Goal: Understand process/instructions

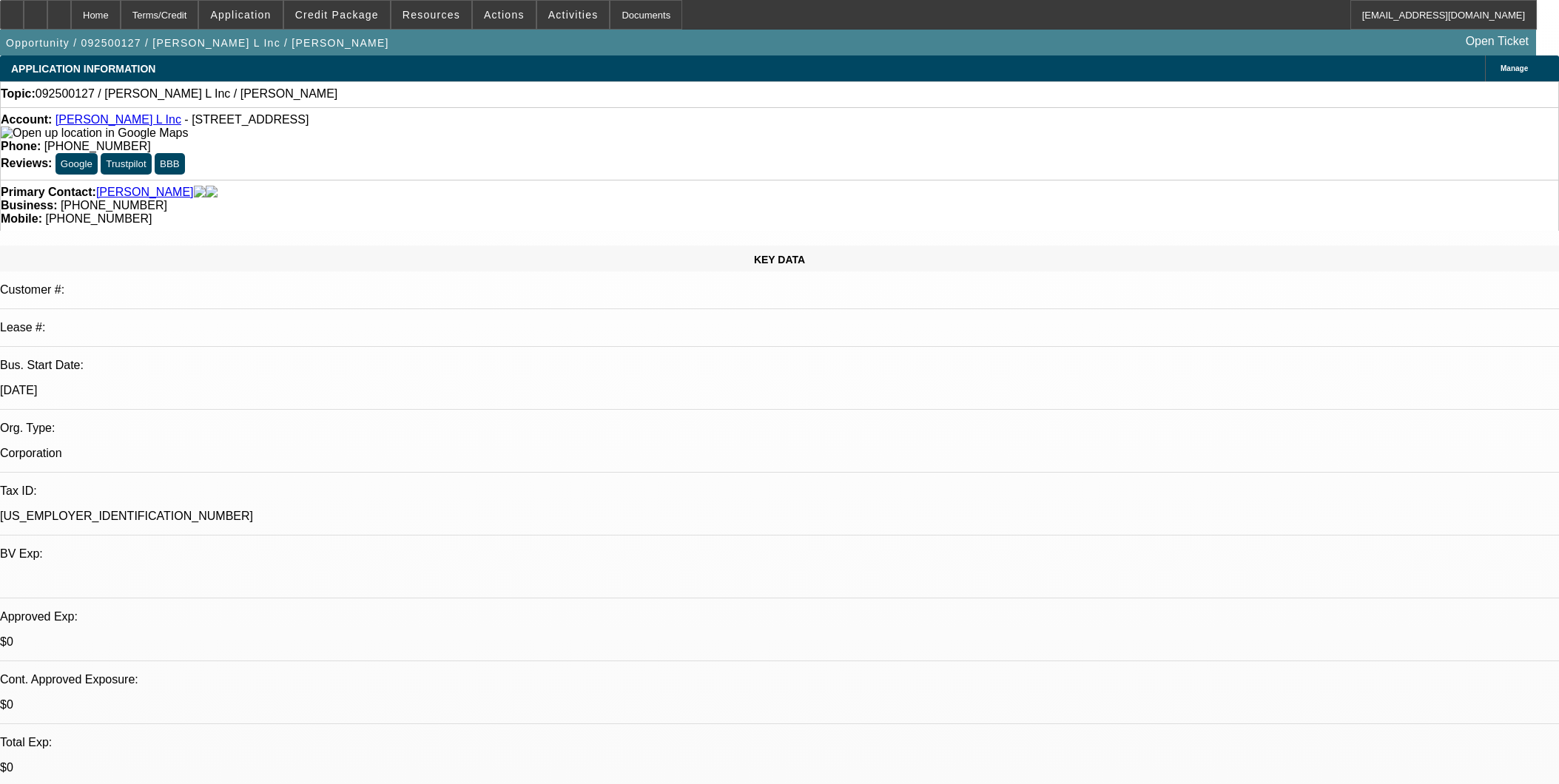
select select "0"
select select "2"
select select "0"
select select "6"
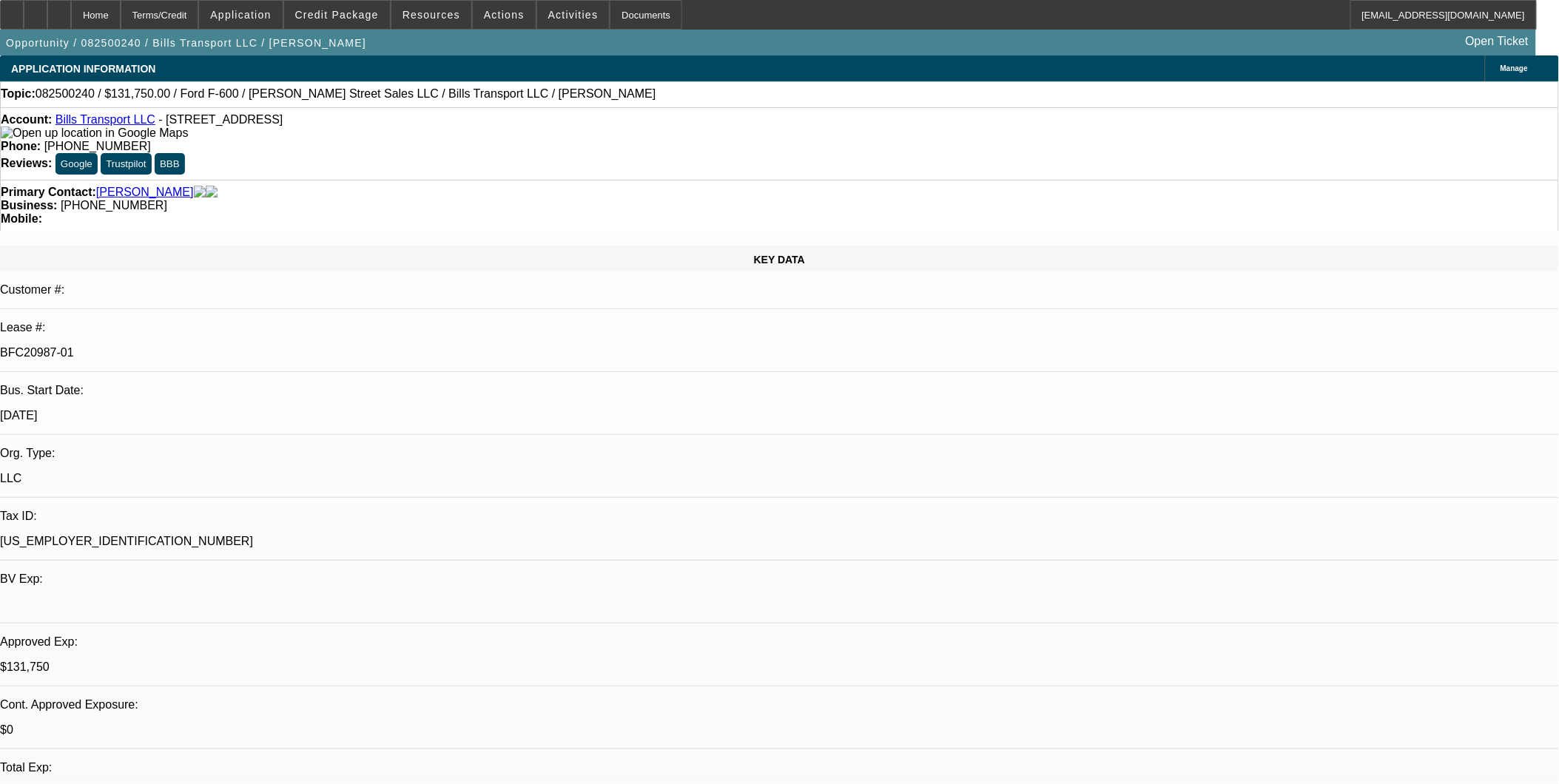
select select "0"
select select "3"
select select "0"
select select "6"
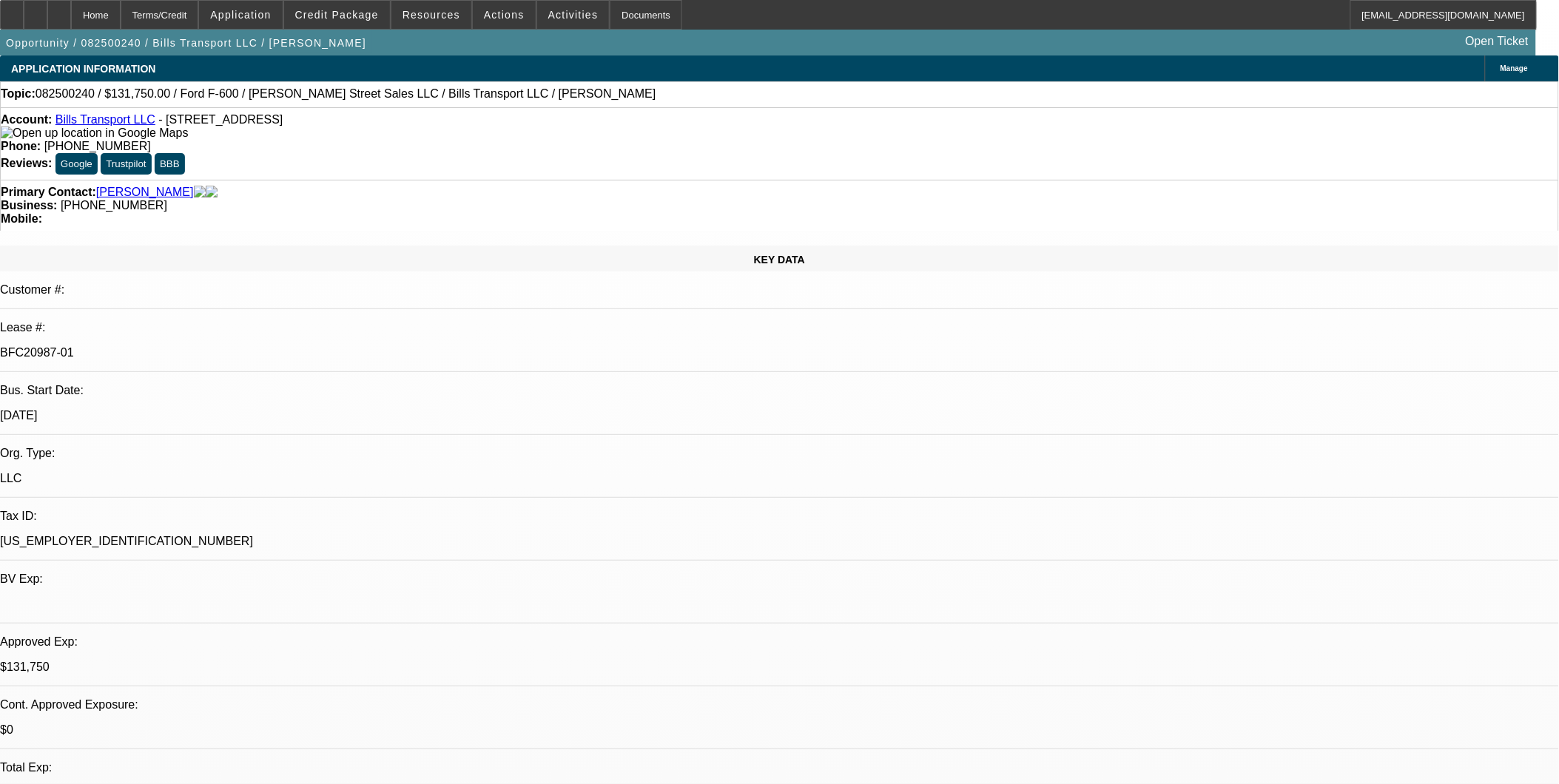
select select "0"
select select "3"
select select "0"
select select "6"
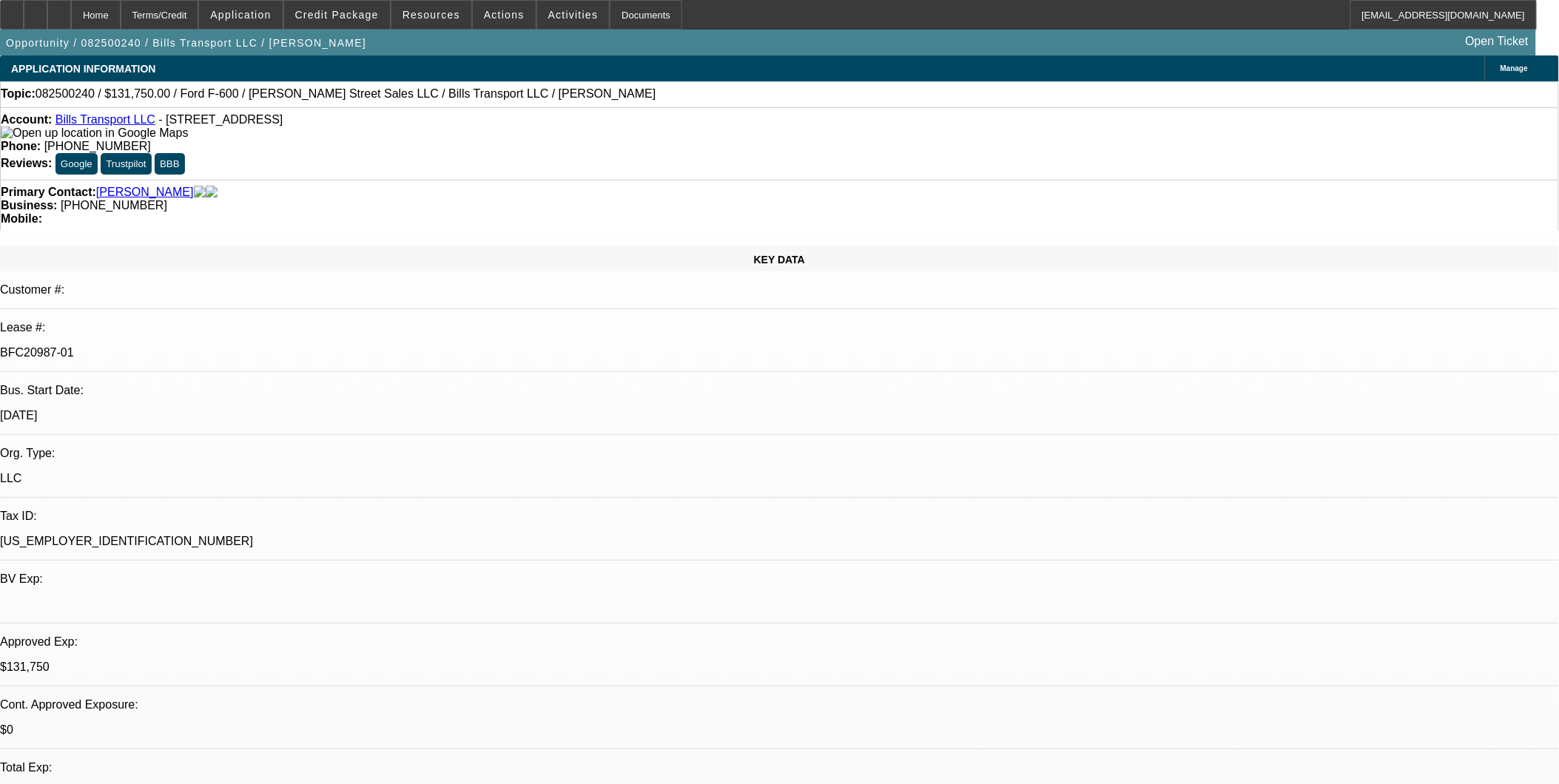
select select "0"
select select "3"
select select "0"
select select "6"
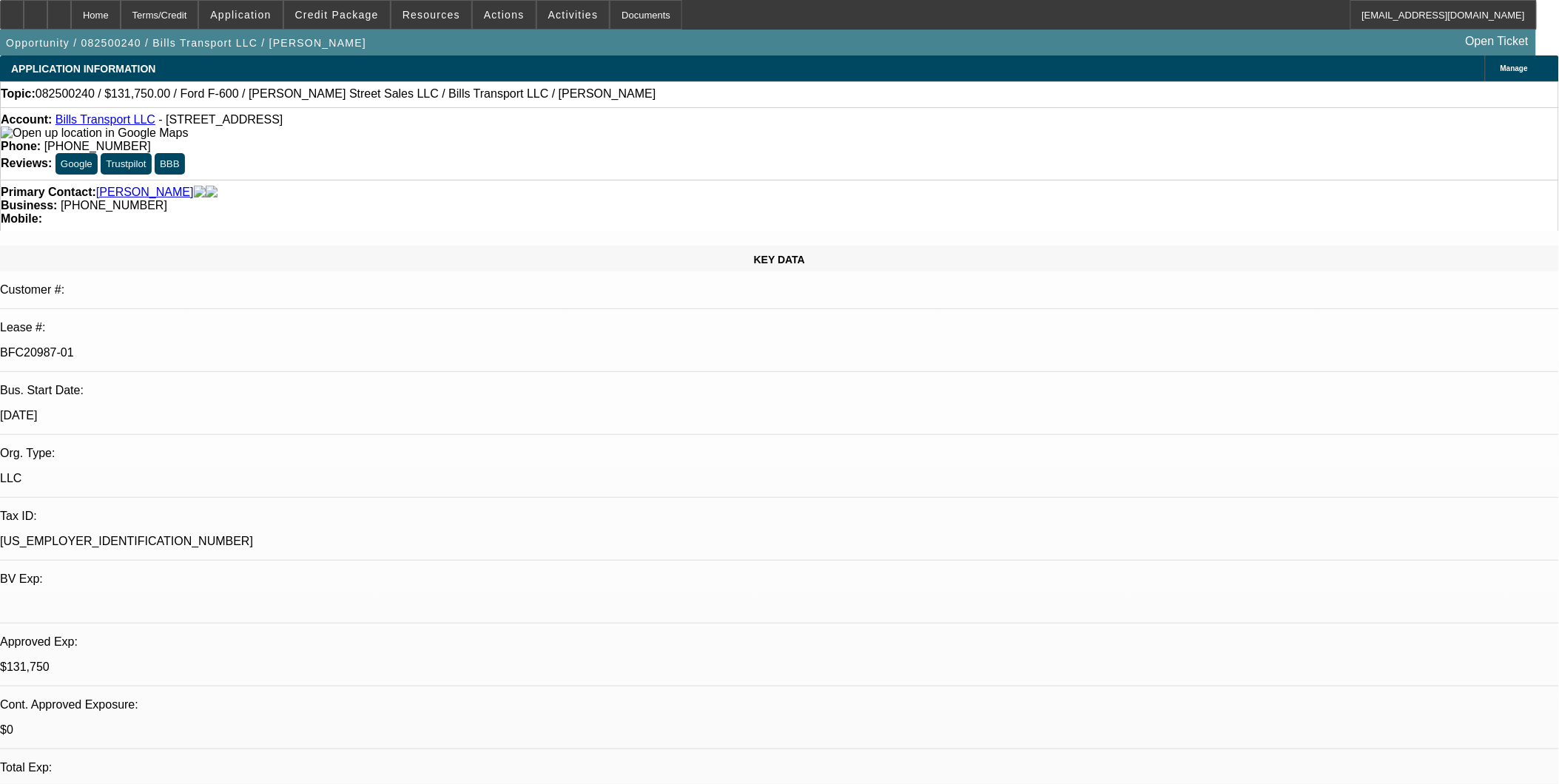
select select "0"
select select "6"
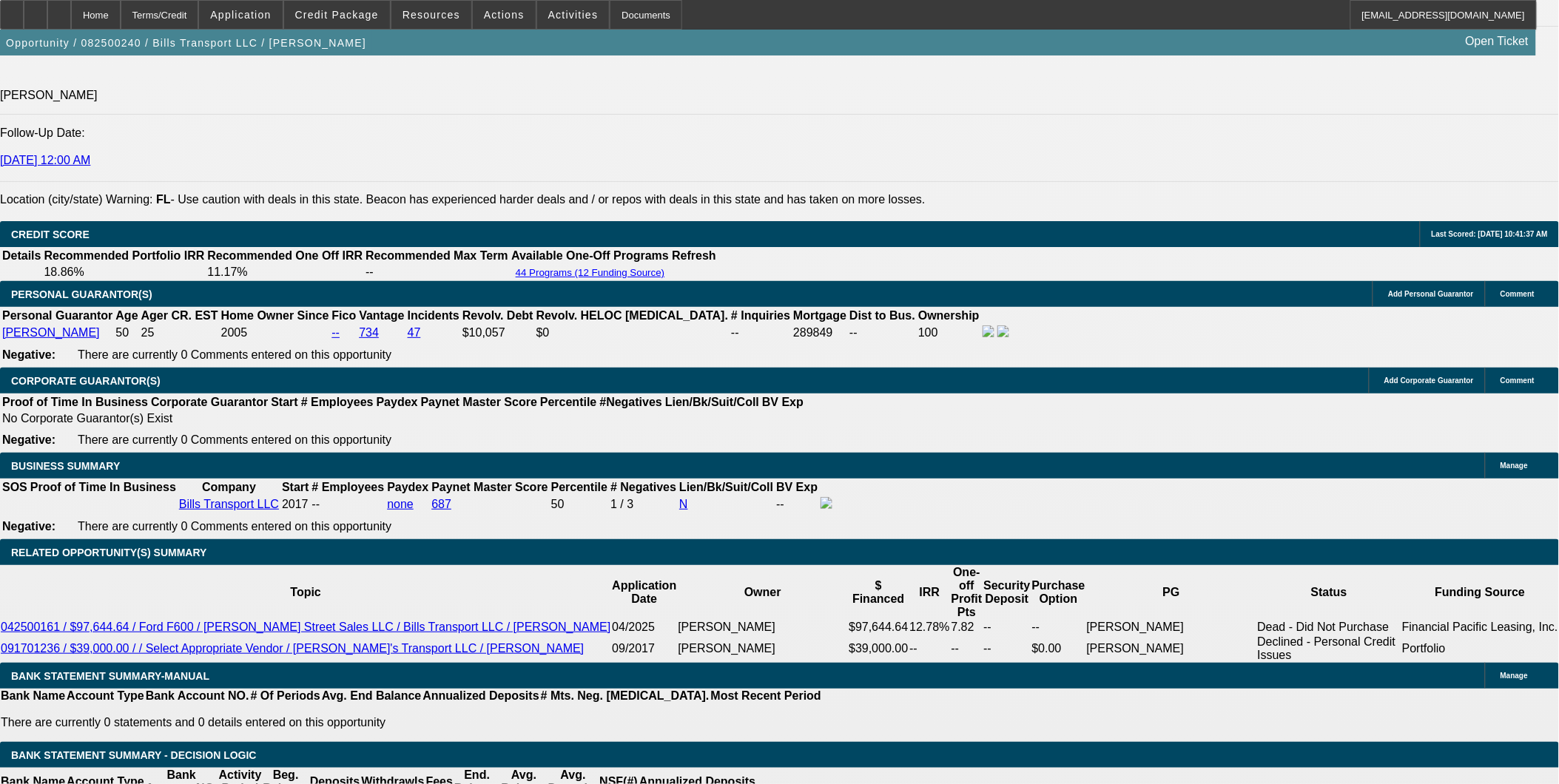
scroll to position [2220, 0]
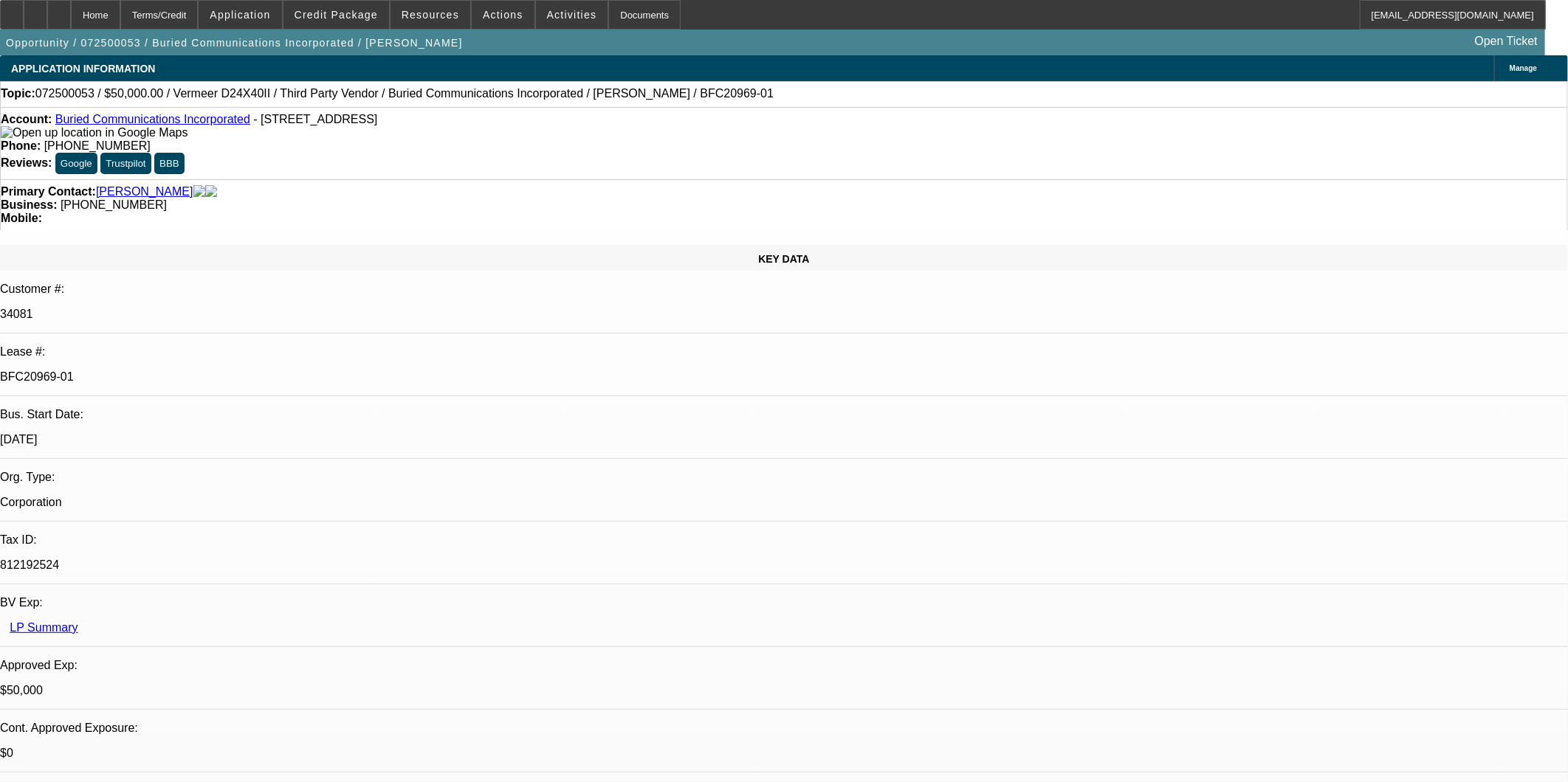
select select "0"
select select "3"
select select "0"
select select "6"
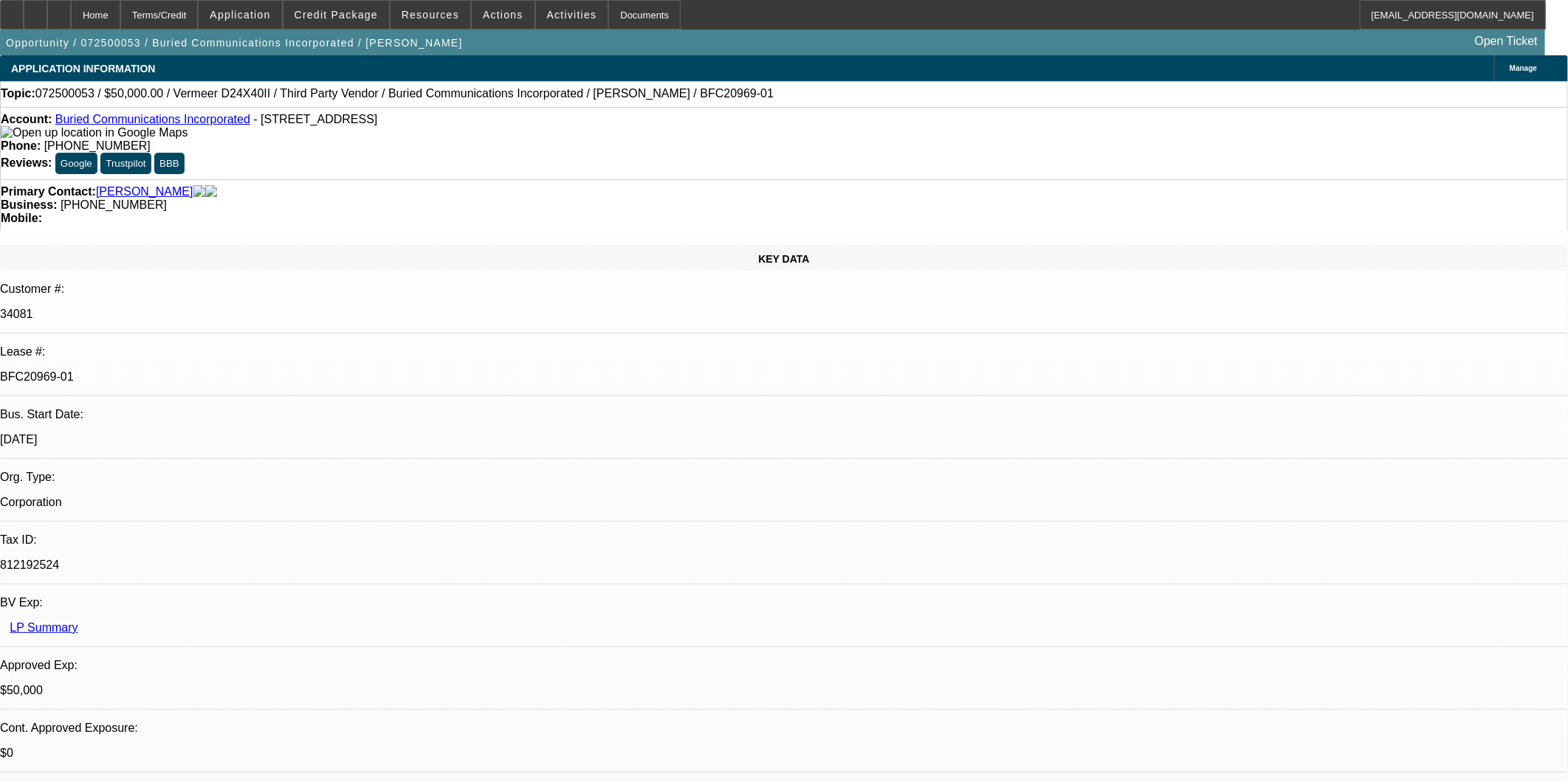
select select "0"
select select "3"
select select "0"
select select "6"
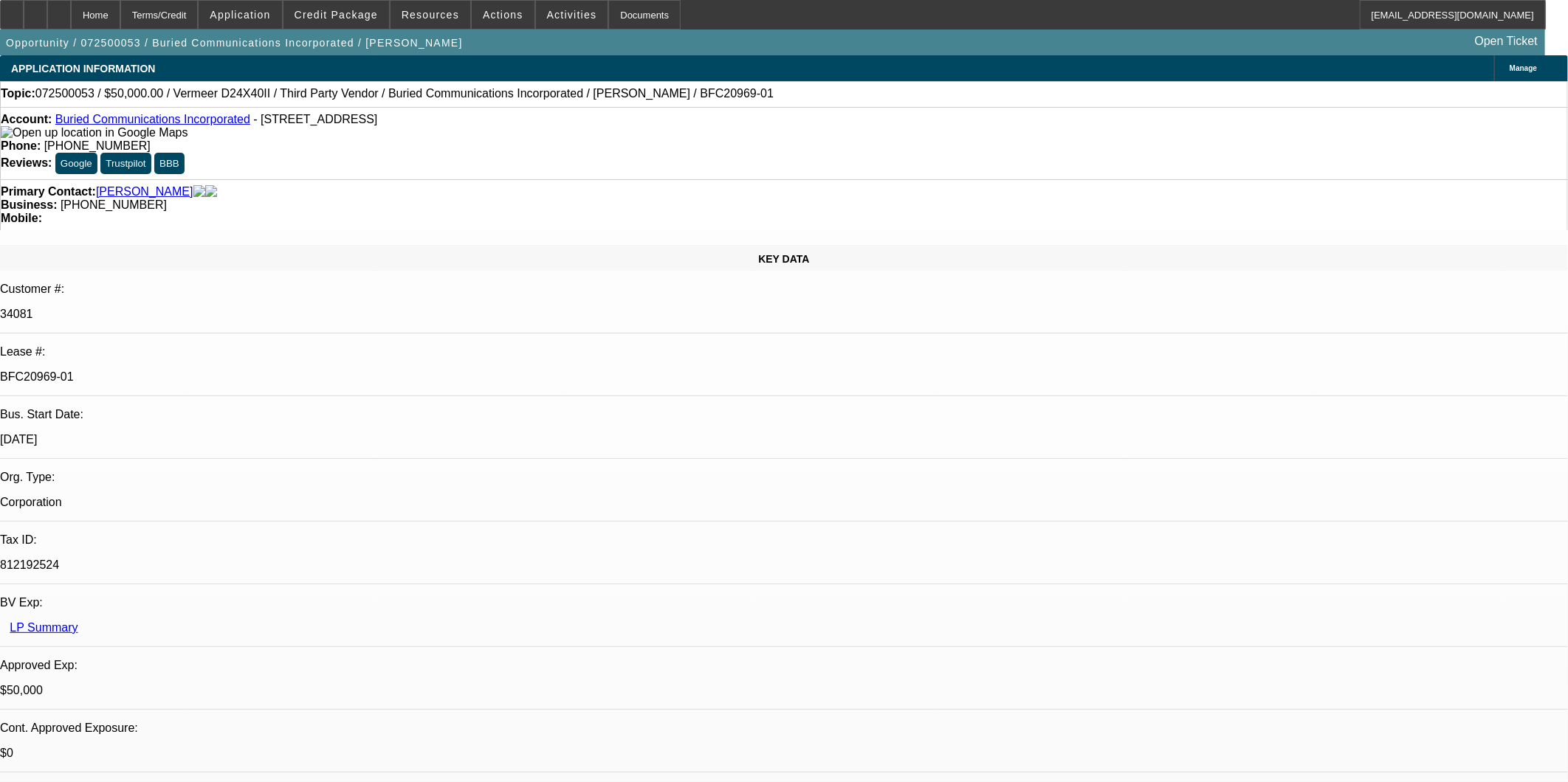
select select "0"
select select "3"
select select "0"
select select "6"
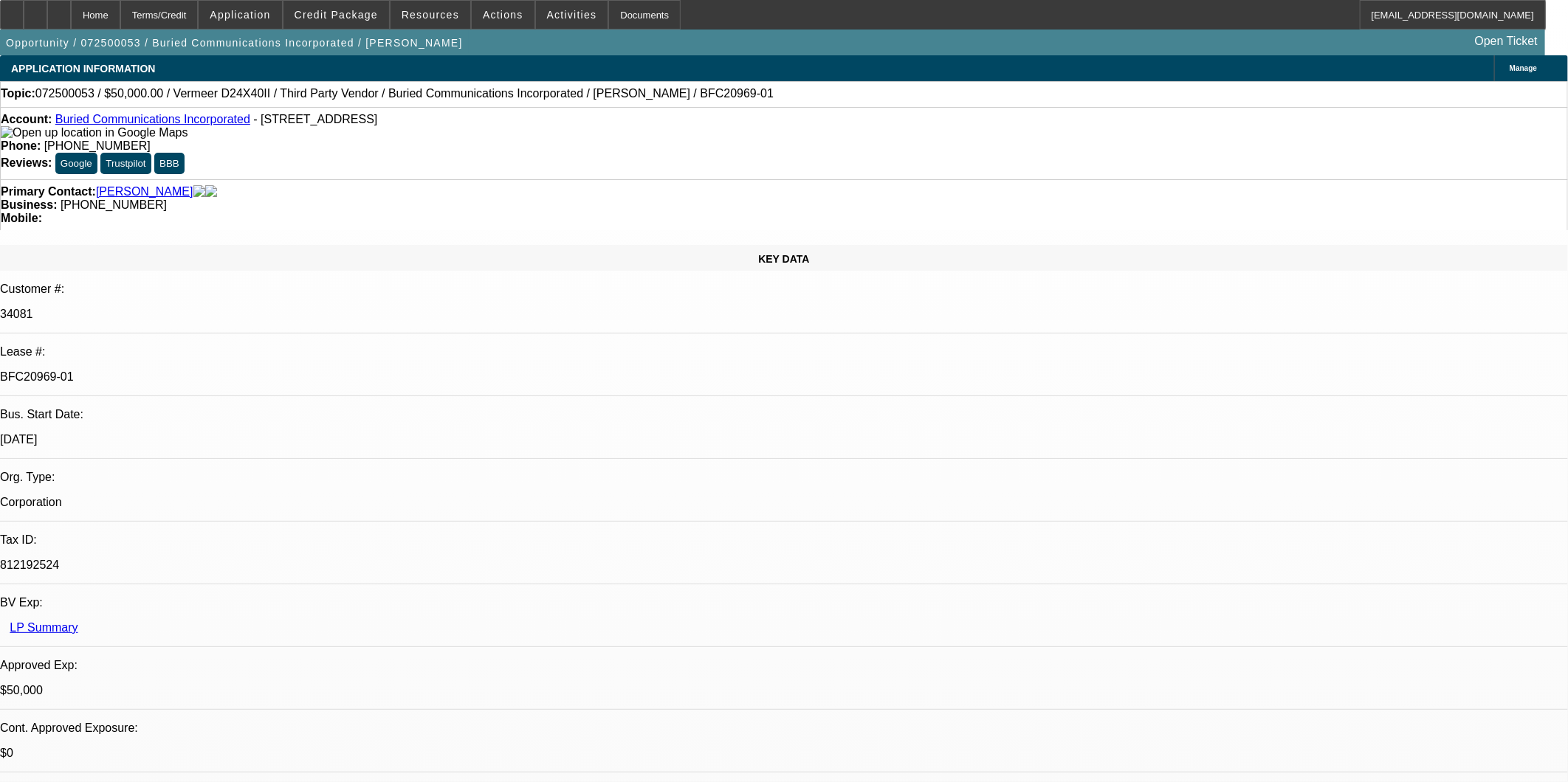
select select "0"
select select "3"
select select "0"
select select "6"
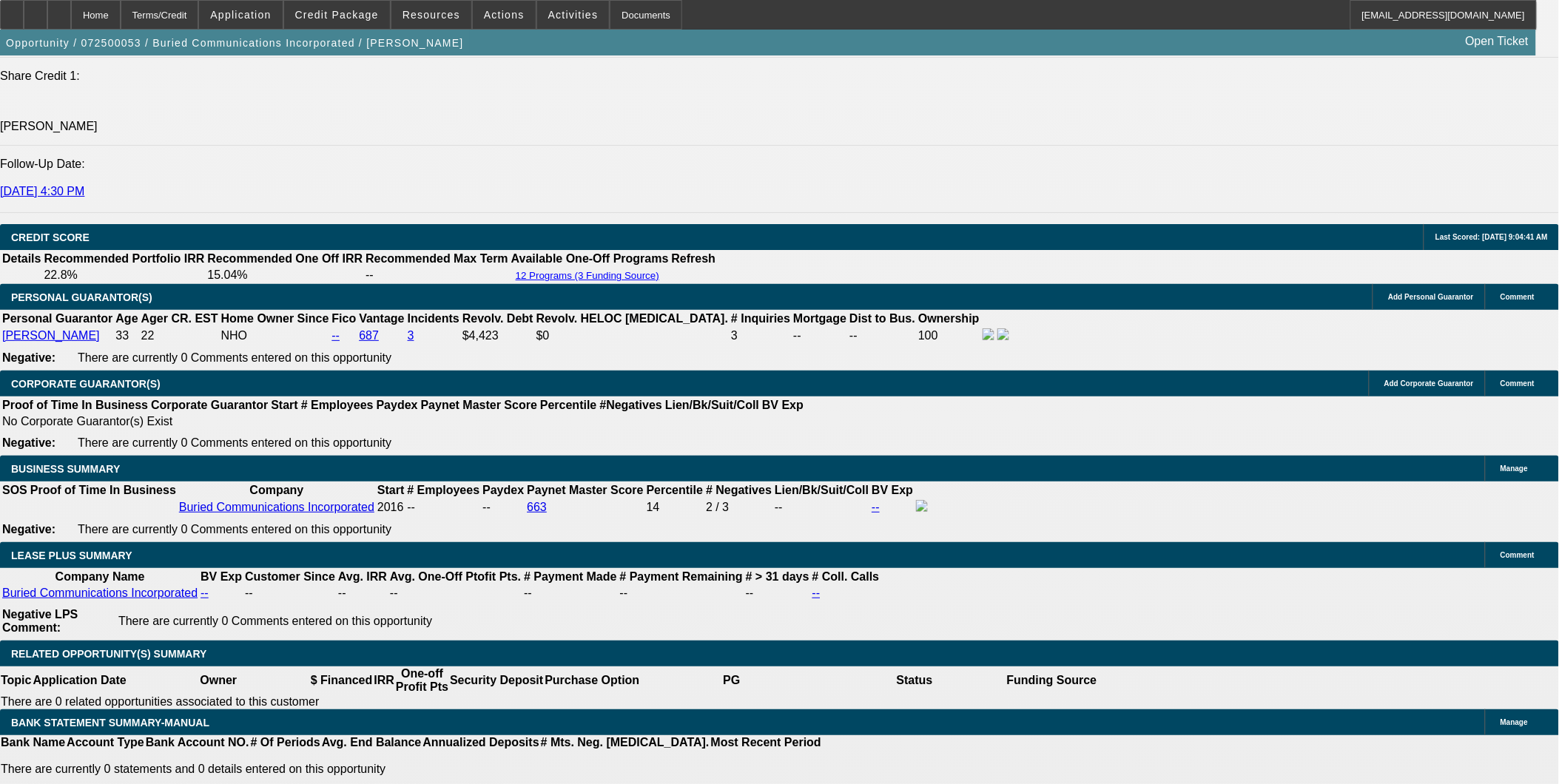
scroll to position [2220, 0]
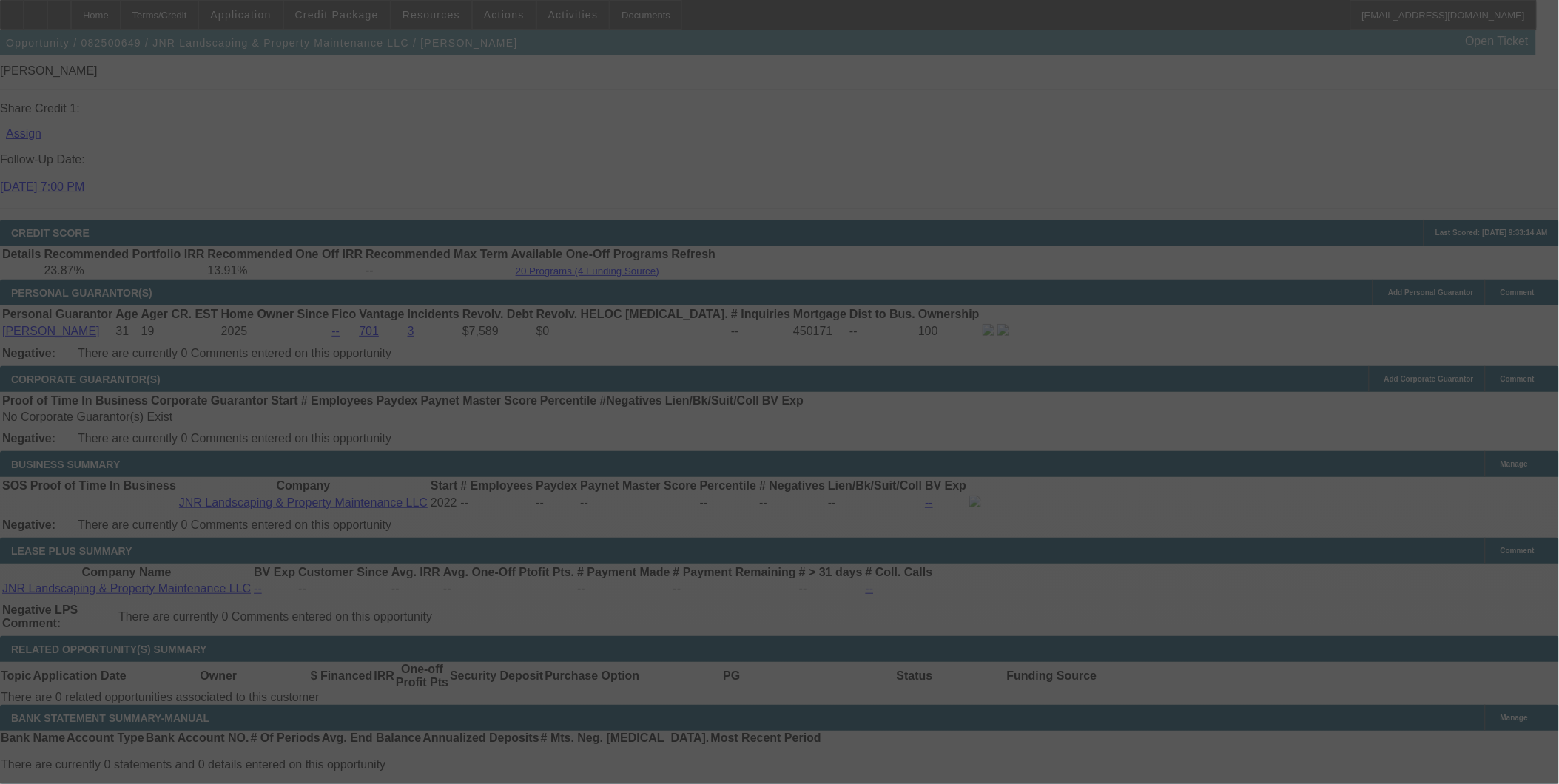
scroll to position [2183, 0]
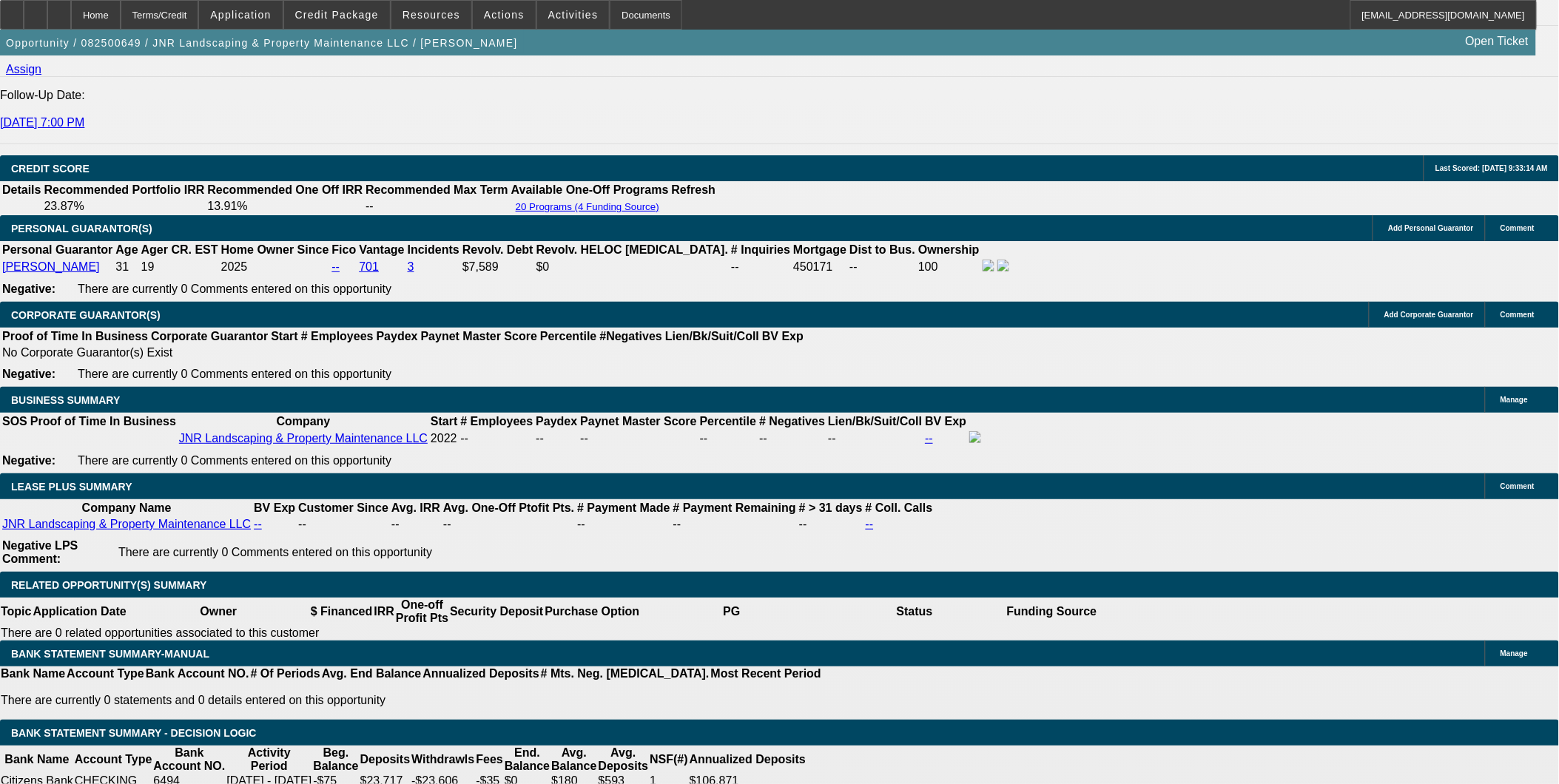
select select "0"
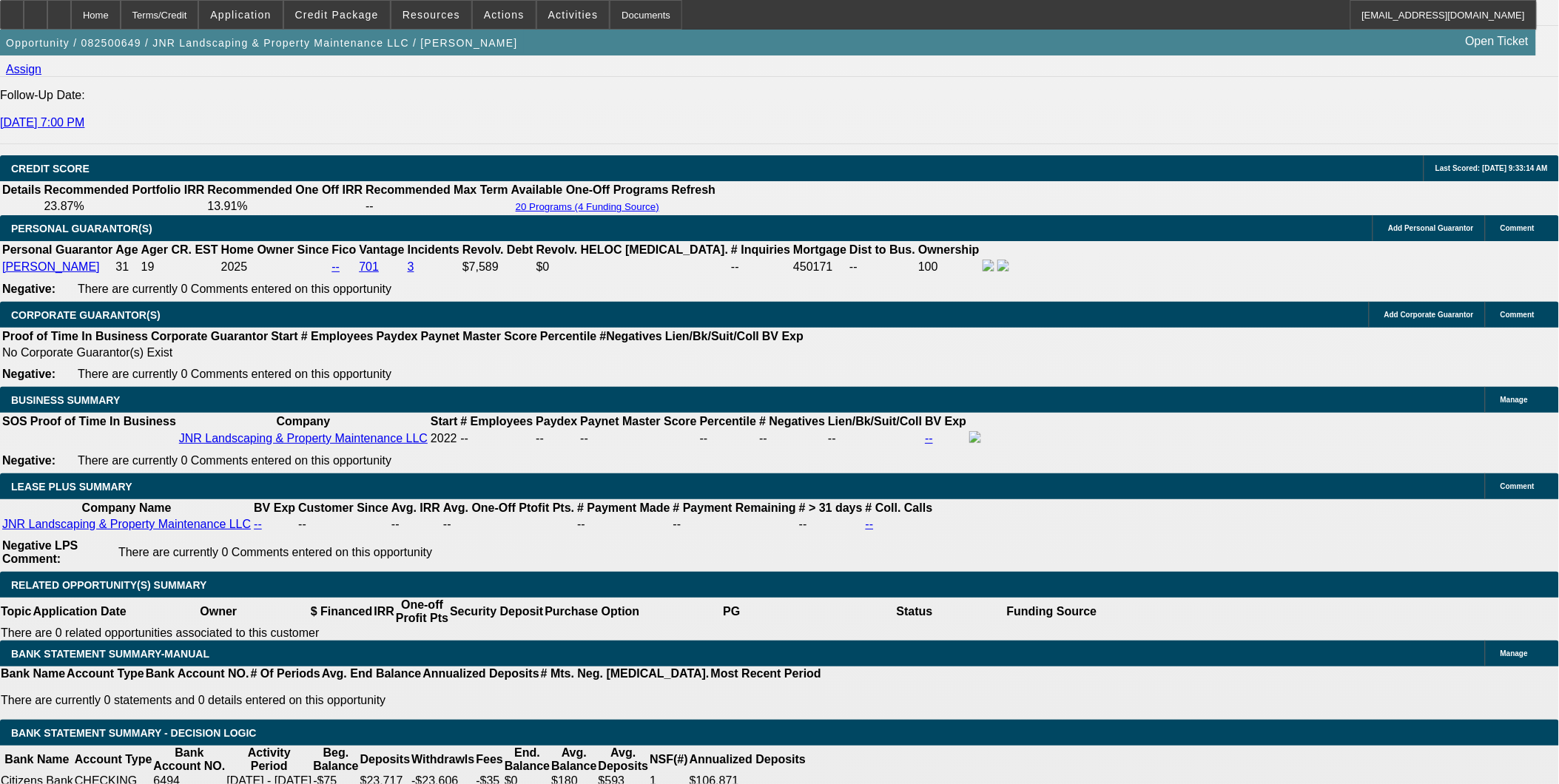
select select "0"
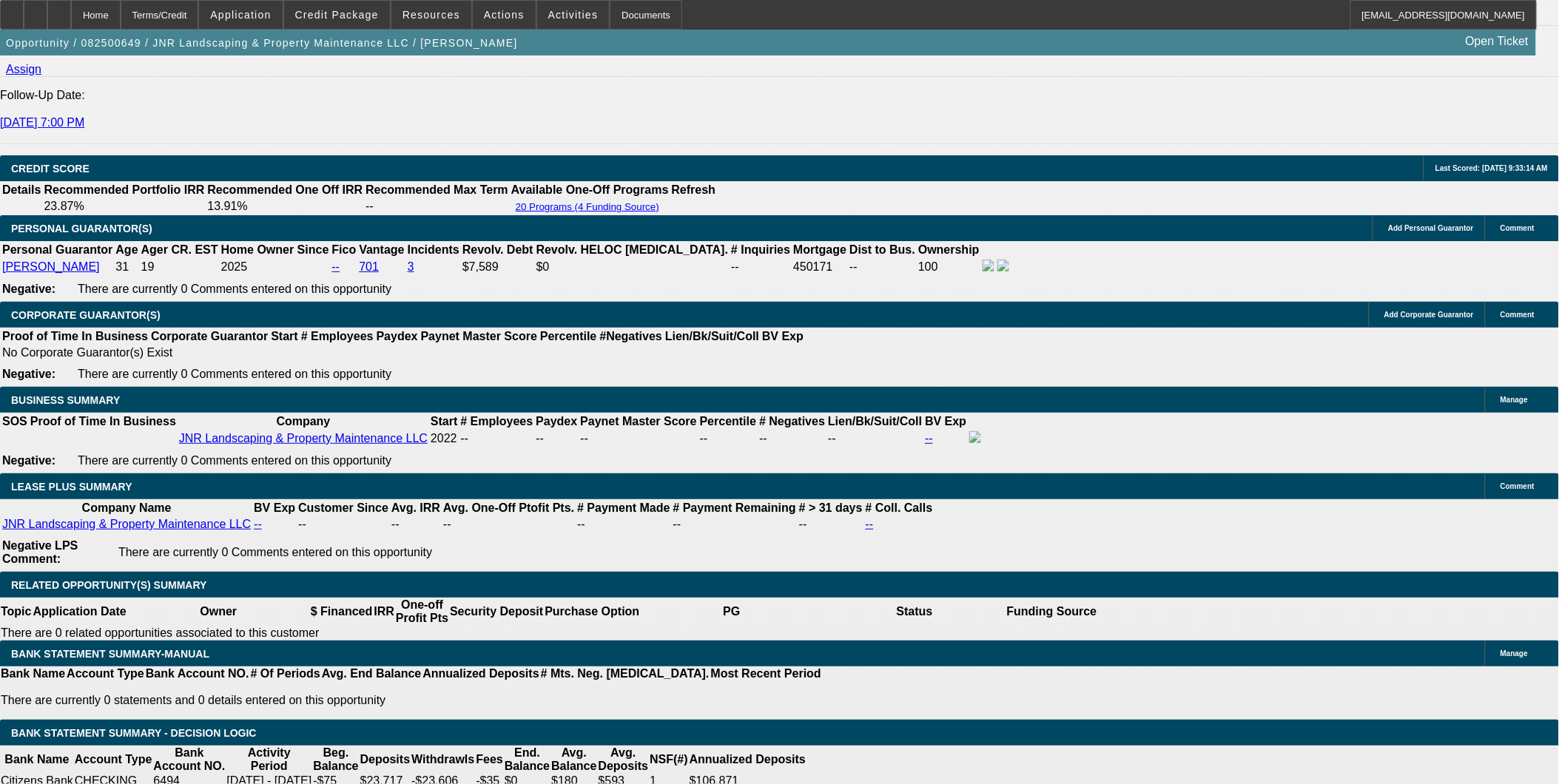
select select "0"
select select "1"
select select "6"
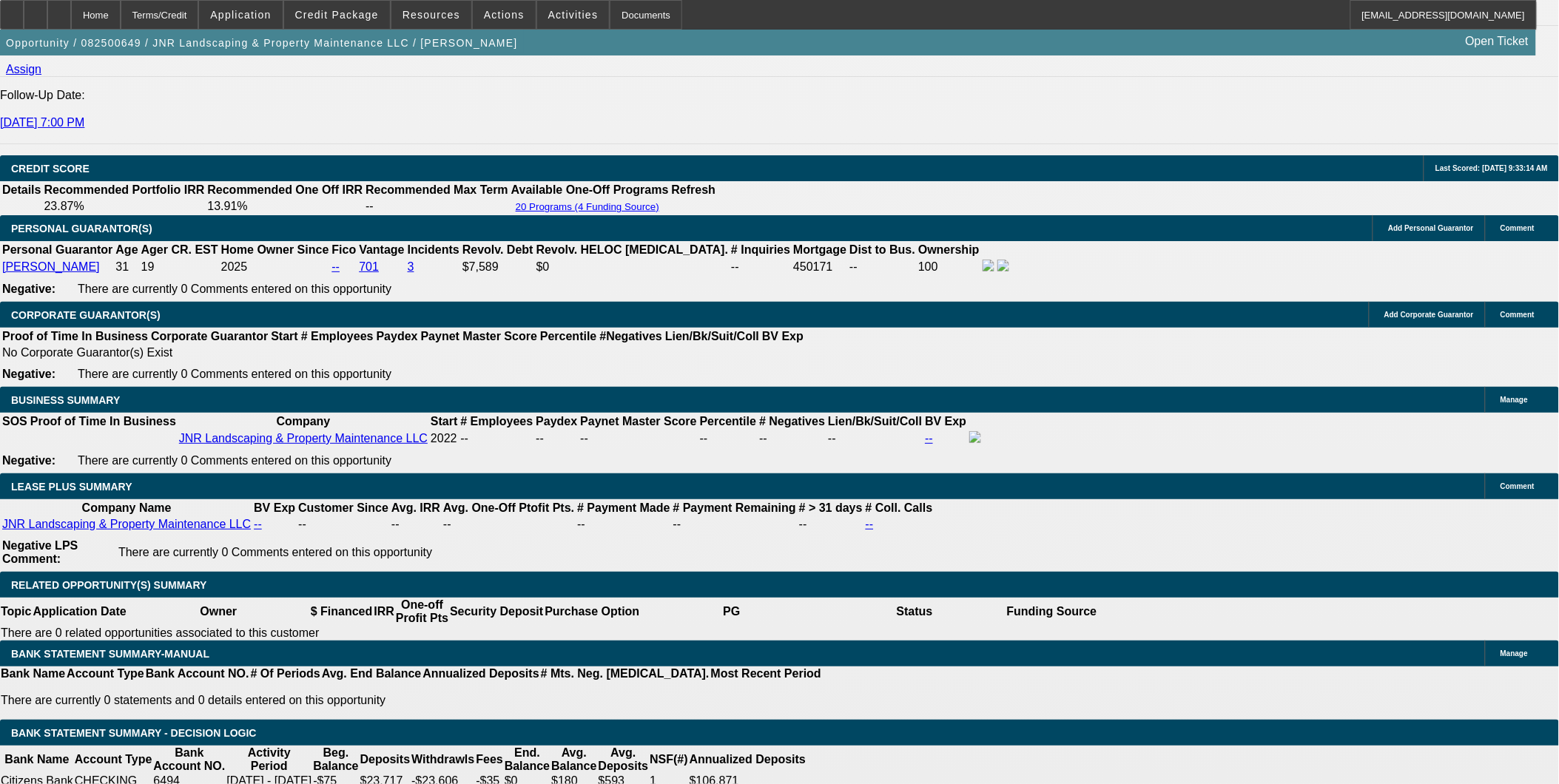
select select "1"
select select "6"
select select "1"
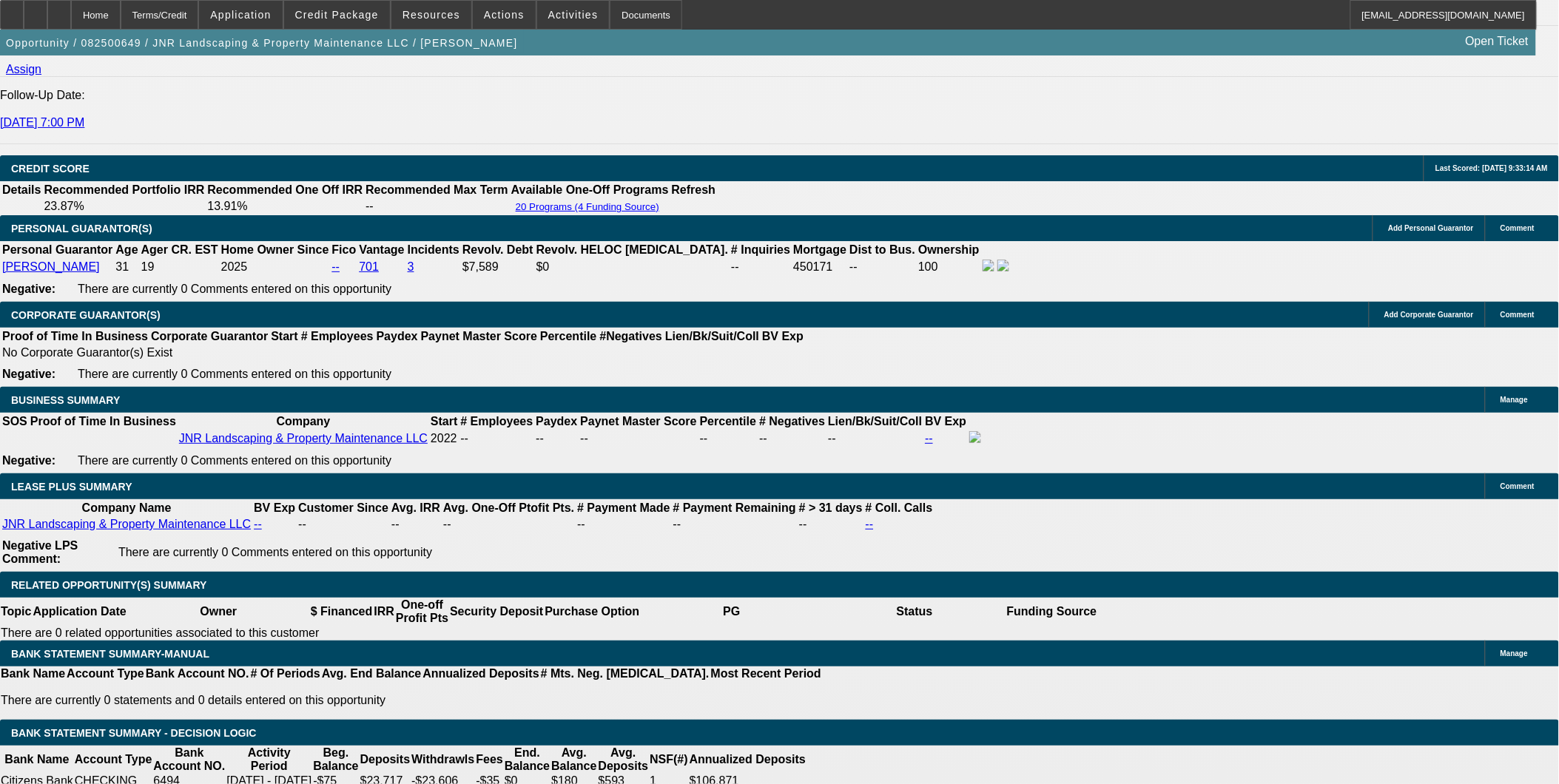
select select "6"
select select "1"
select select "6"
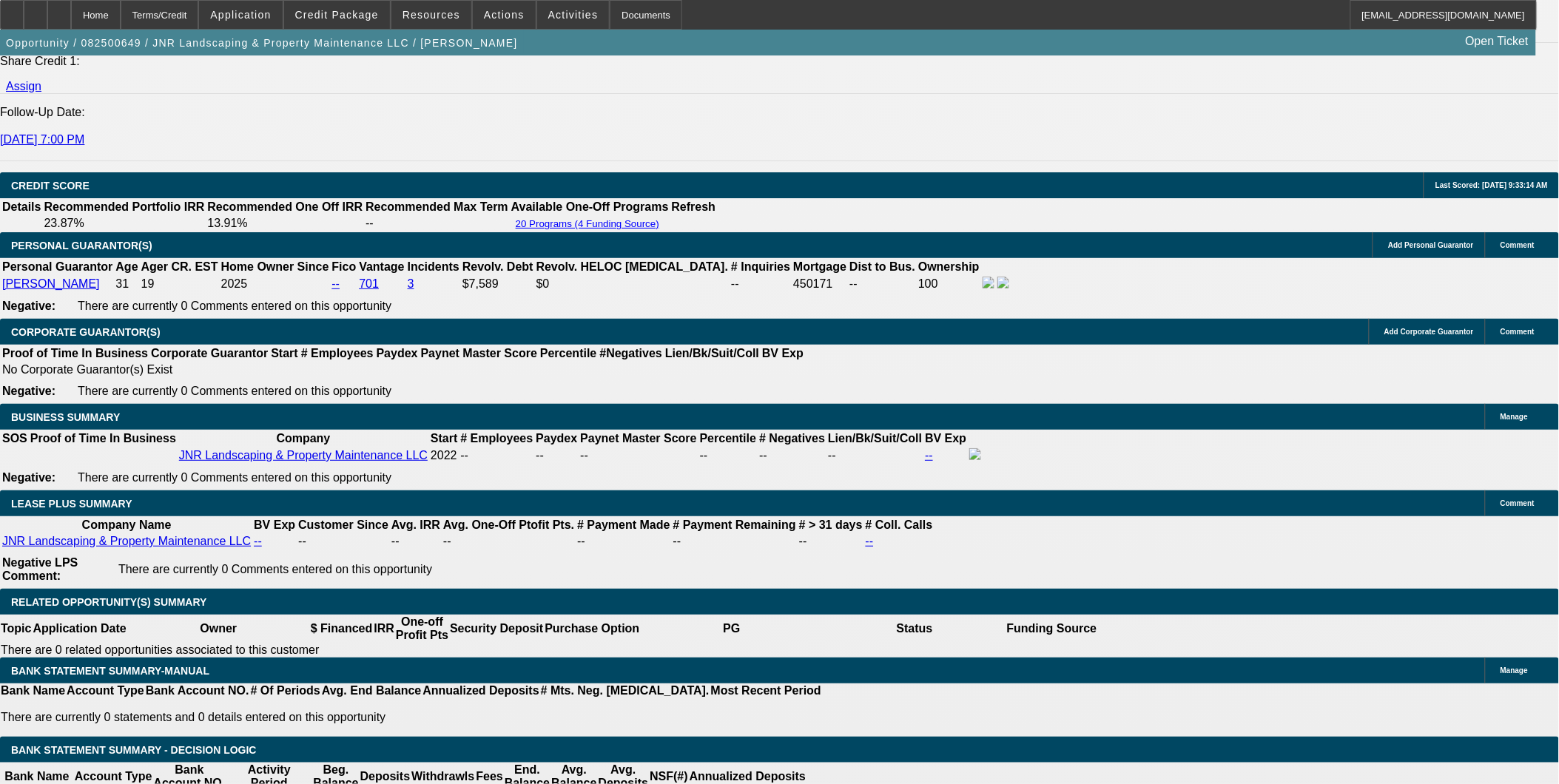
scroll to position [2349, 0]
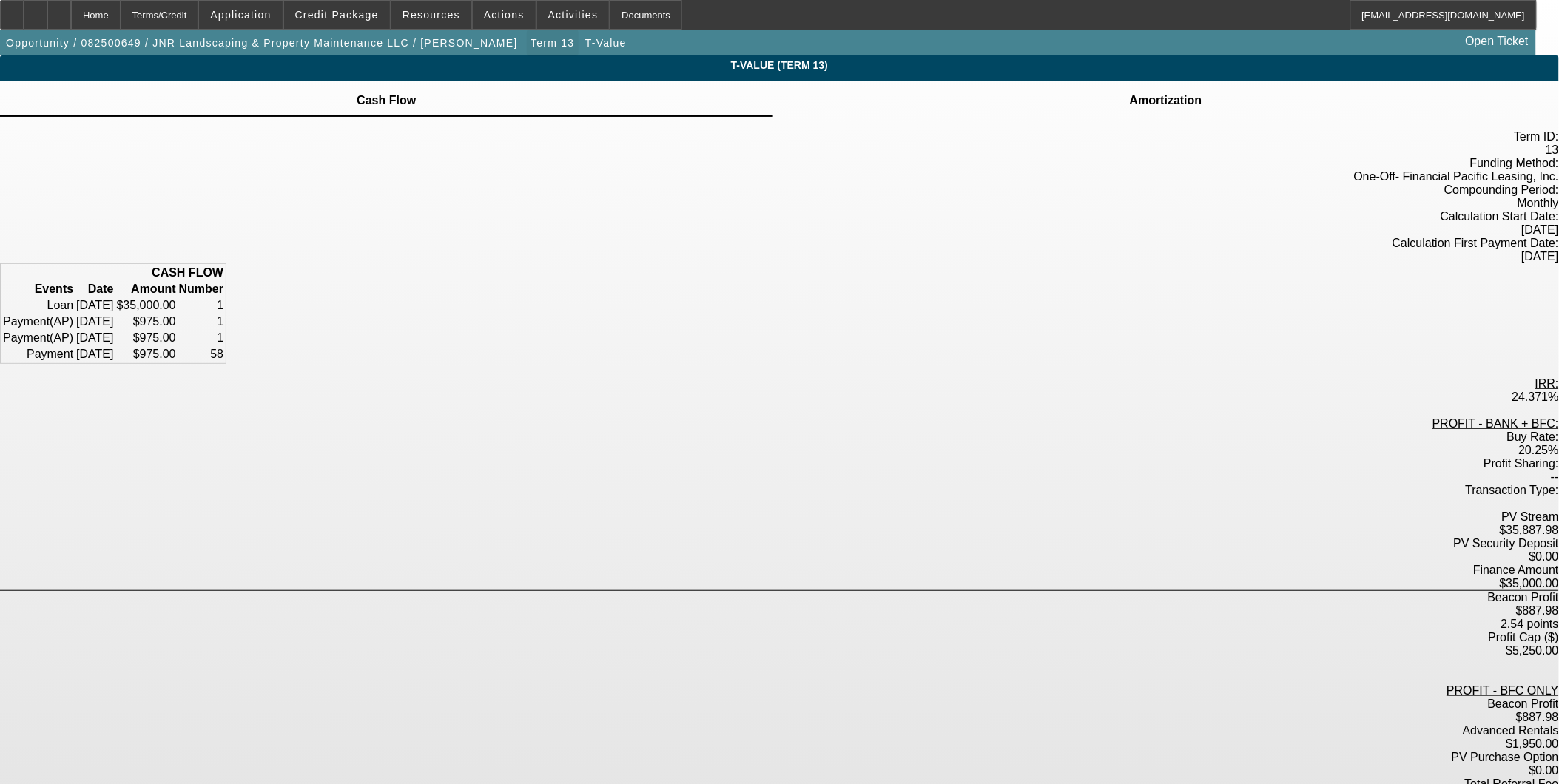
click at [527, 34] on span "button" at bounding box center [552, 43] width 51 height 35
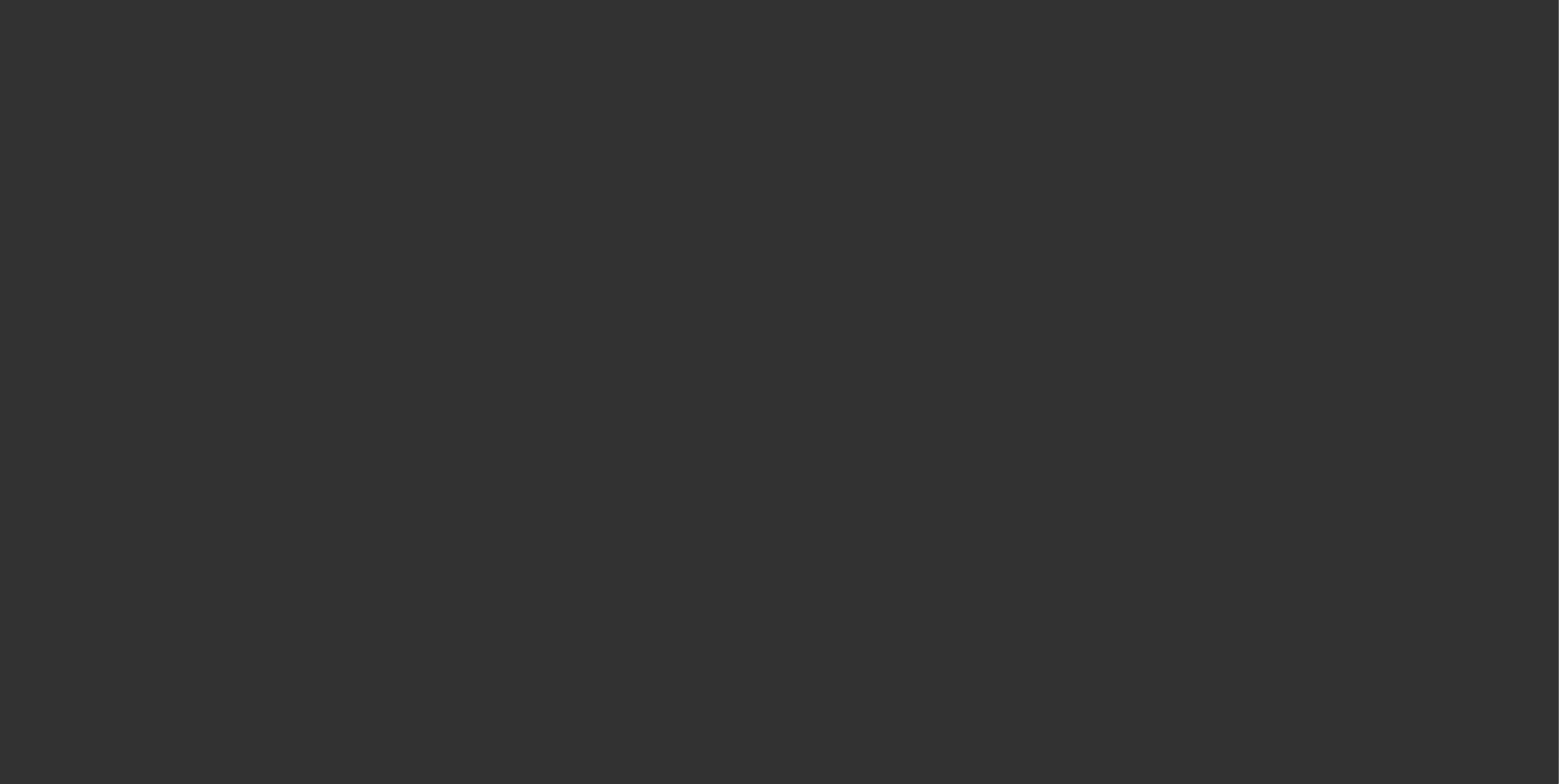
scroll to position [1617, 0]
